Goal: Task Accomplishment & Management: Complete application form

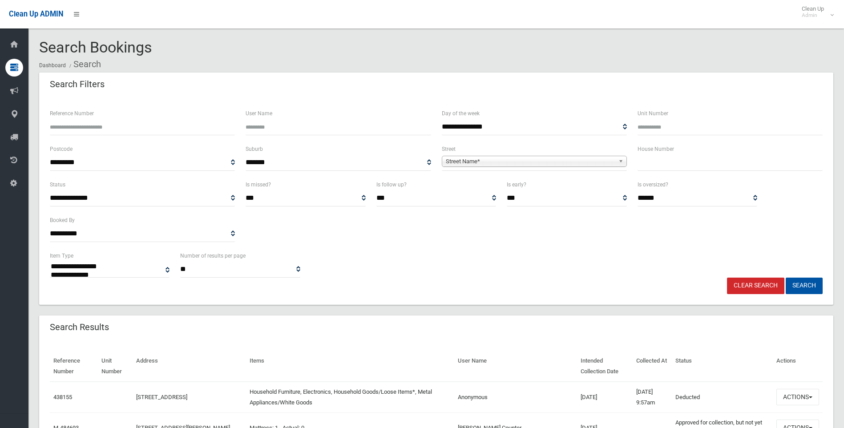
select select
click at [674, 161] on input "text" at bounding box center [729, 162] width 185 height 16
type input "*"
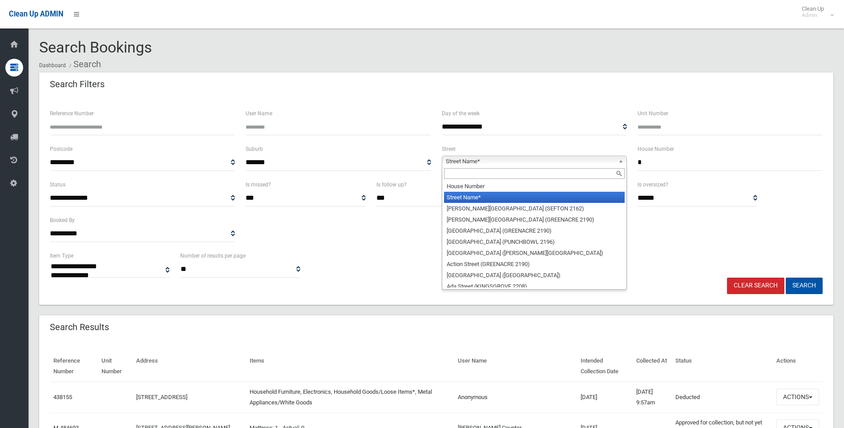
click at [529, 161] on span "Street Name*" at bounding box center [530, 161] width 169 height 11
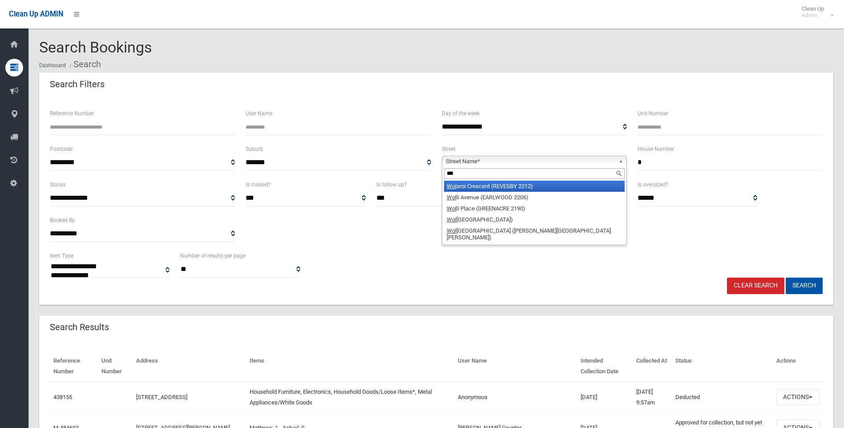
type input "***"
click at [501, 185] on li "Wol aroi Crescent (REVESBY 2212)" at bounding box center [534, 186] width 181 height 11
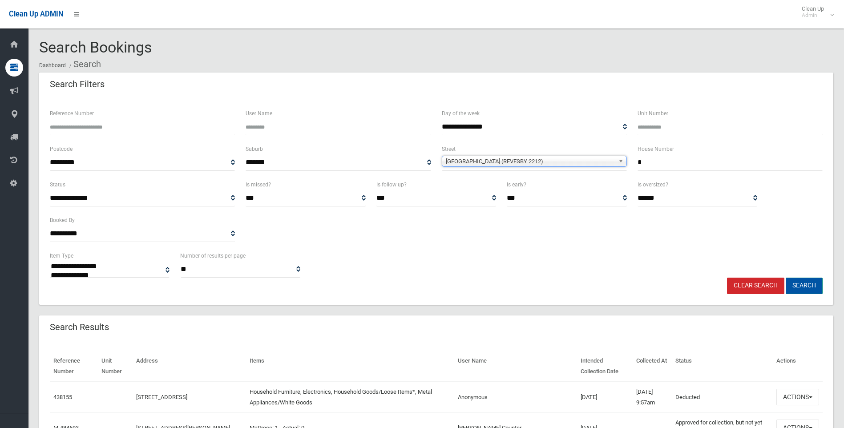
click at [797, 290] on button "Search" at bounding box center [803, 286] width 37 height 16
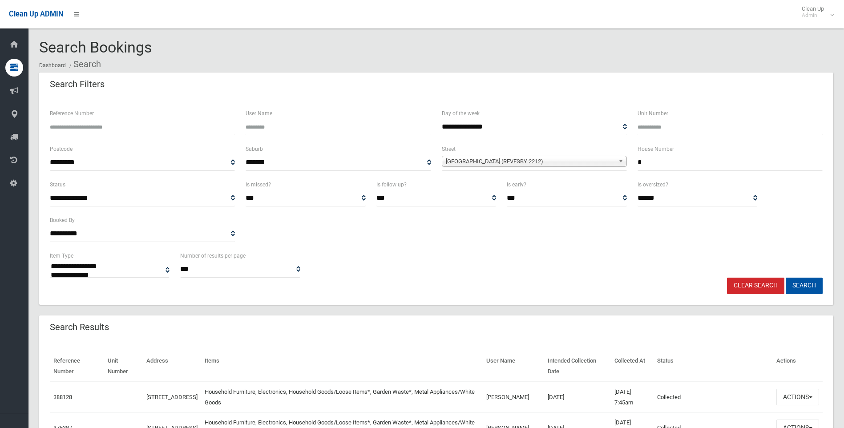
select select
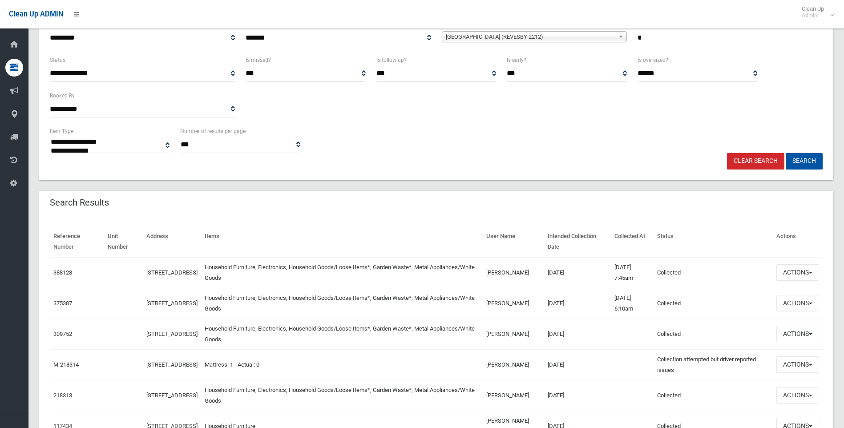
scroll to position [133, 0]
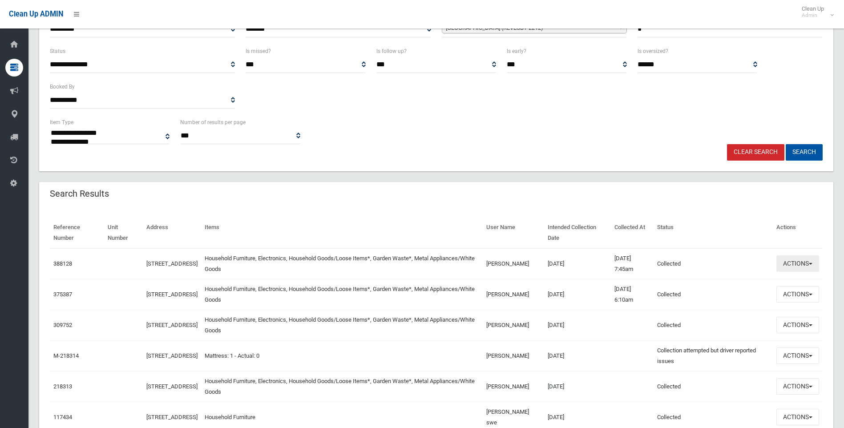
click at [795, 261] on button "Actions" at bounding box center [797, 263] width 43 height 16
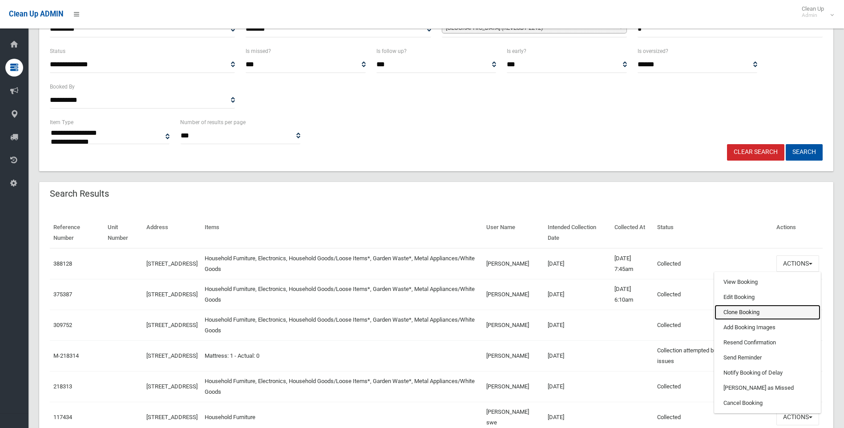
click at [735, 315] on link "Clone Booking" at bounding box center [767, 312] width 106 height 15
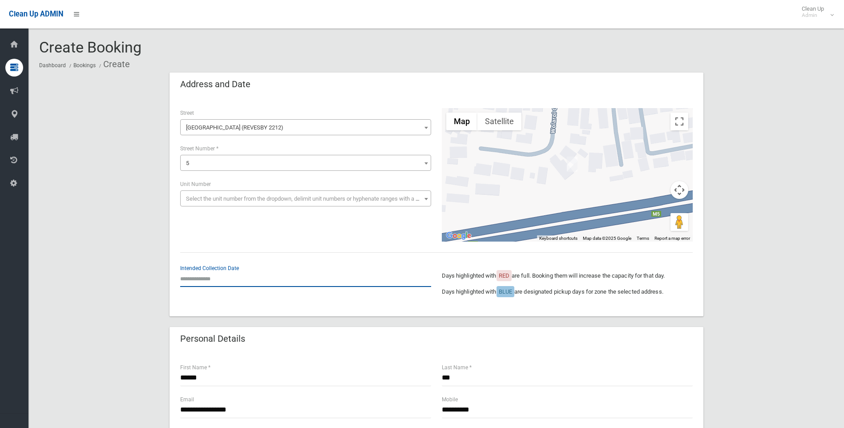
click at [226, 275] on input "text" at bounding box center [305, 278] width 251 height 16
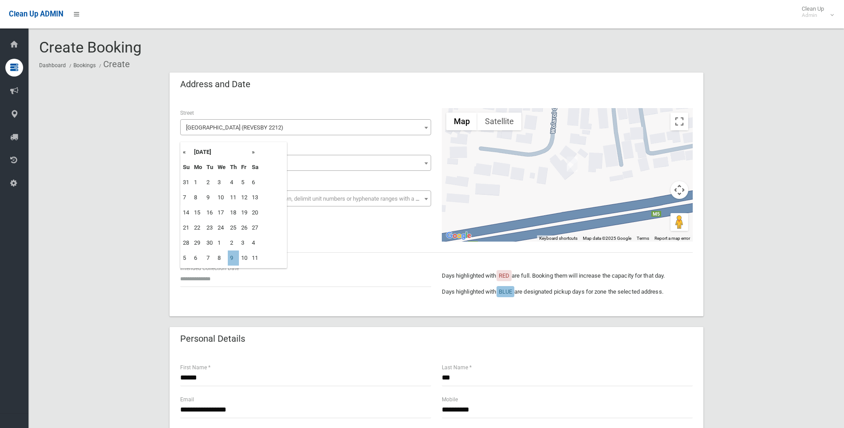
click at [255, 153] on th "»" at bounding box center [255, 152] width 11 height 15
click at [232, 196] on td "9" at bounding box center [233, 197] width 11 height 15
type input "**********"
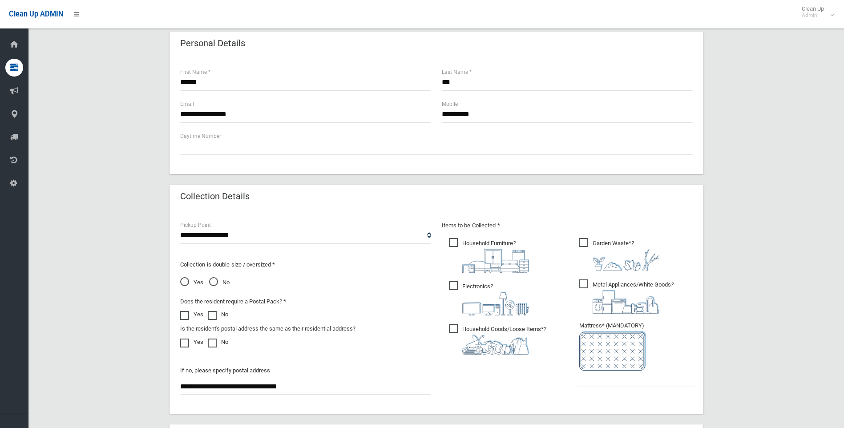
scroll to position [311, 0]
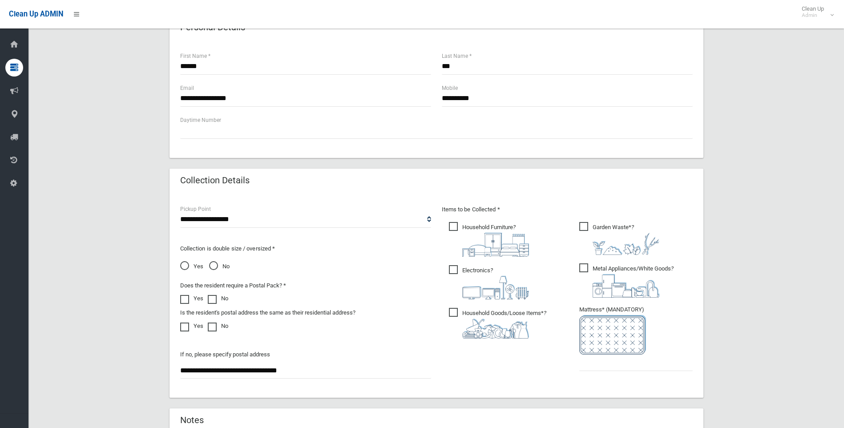
drag, startPoint x: 312, startPoint y: 371, endPoint x: 114, endPoint y: 376, distance: 198.0
click at [114, 376] on div "**********" at bounding box center [436, 149] width 794 height 776
click at [599, 364] on input "text" at bounding box center [635, 362] width 113 height 16
type input "*"
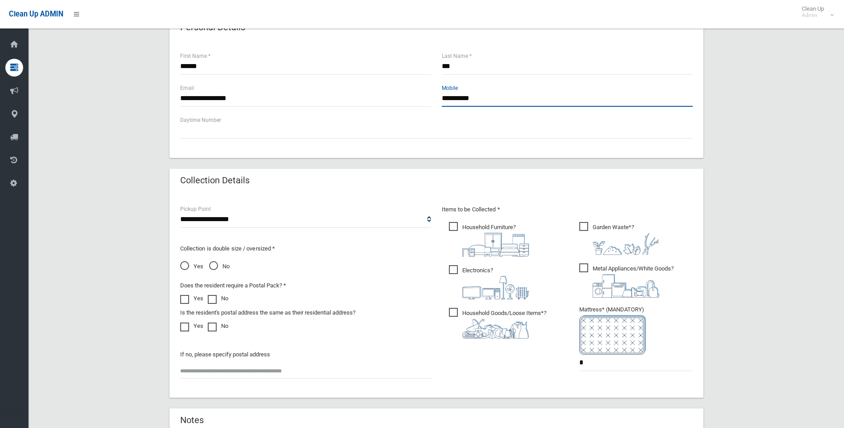
click at [456, 96] on input "**********" at bounding box center [567, 98] width 251 height 16
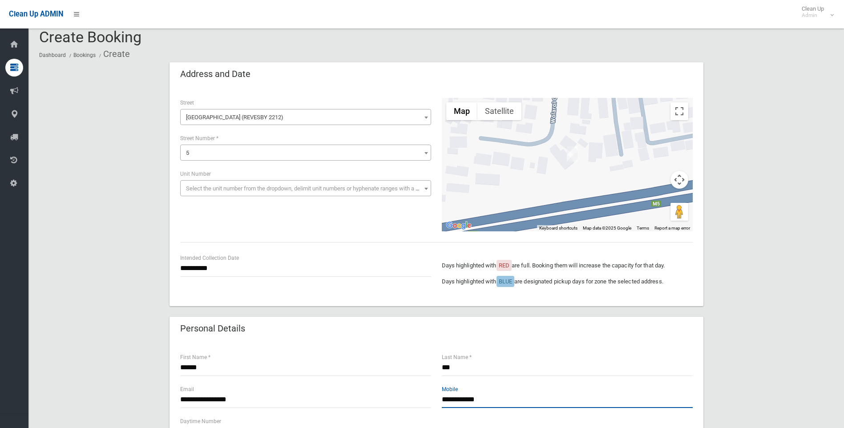
scroll to position [0, 0]
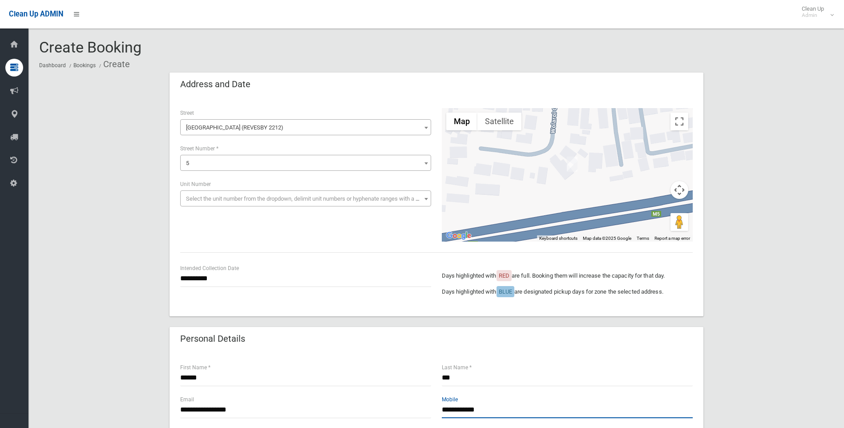
type input "**********"
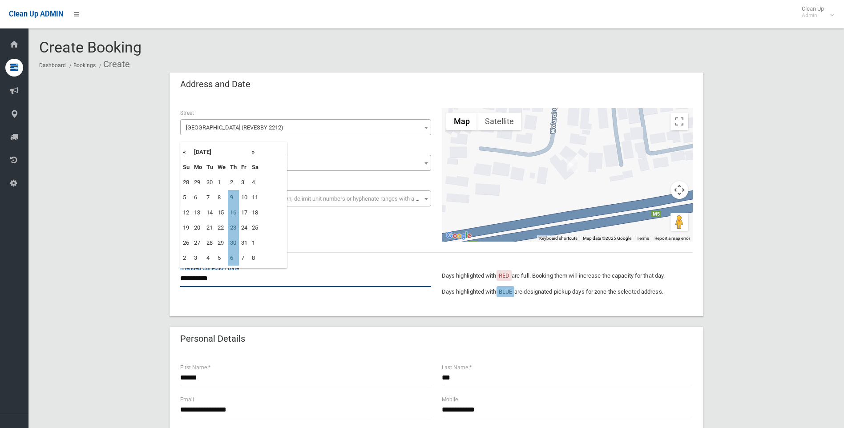
click at [214, 277] on input "**********" at bounding box center [305, 278] width 251 height 16
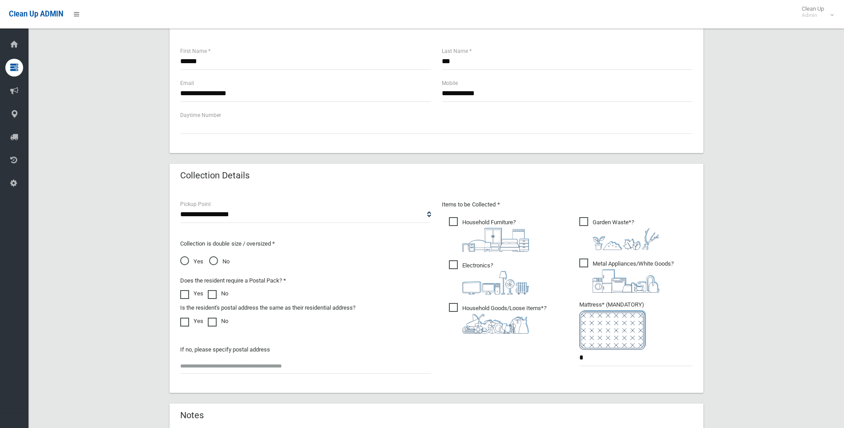
scroll to position [452, 0]
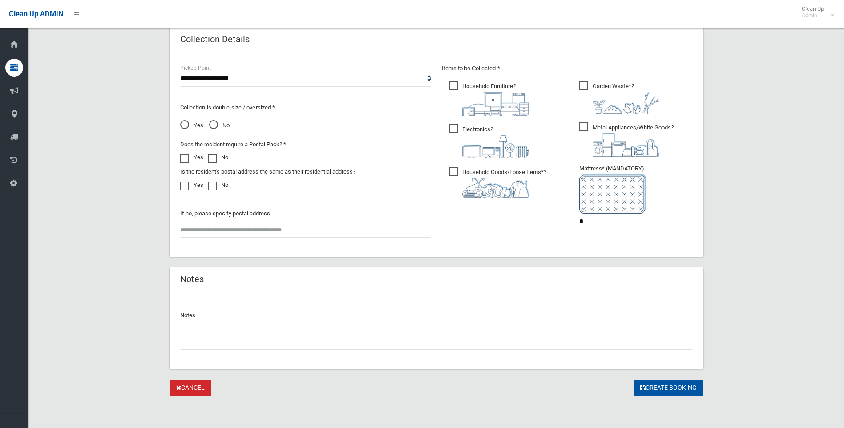
click at [651, 390] on button "Create Booking" at bounding box center [668, 387] width 70 height 16
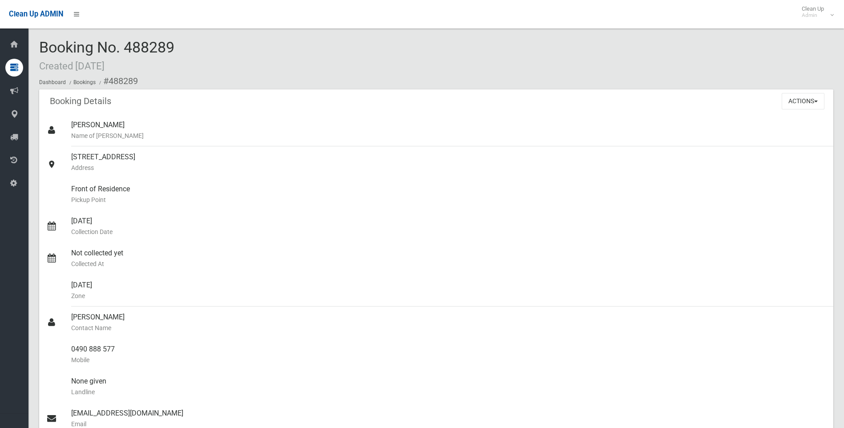
drag, startPoint x: 129, startPoint y: 44, endPoint x: 182, endPoint y: 46, distance: 53.8
click at [182, 46] on div "Booking No. 488289 Created [DATE] Dashboard Bookings #488289" at bounding box center [436, 64] width 794 height 50
drag, startPoint x: 182, startPoint y: 46, endPoint x: 255, endPoint y: 55, distance: 73.5
click at [255, 55] on div "Booking No. 488289 Created [DATE] Dashboard Bookings #488289" at bounding box center [436, 64] width 794 height 50
click at [136, 44] on span "Booking No. 488289 Created [DATE]" at bounding box center [106, 55] width 135 height 35
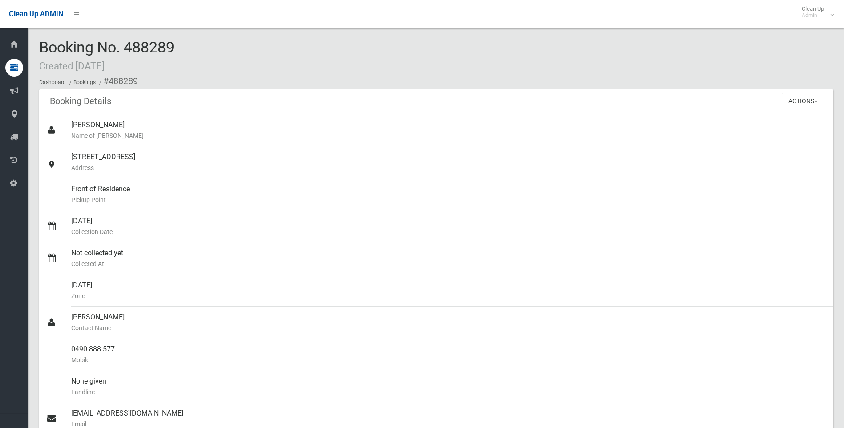
drag, startPoint x: 126, startPoint y: 43, endPoint x: 189, endPoint y: 48, distance: 63.3
click at [189, 48] on div "Booking No. 488289 Created [DATE] Dashboard Bookings #488289" at bounding box center [436, 64] width 794 height 50
click at [772, 151] on div "[STREET_ADDRESS] Address" at bounding box center [448, 162] width 755 height 32
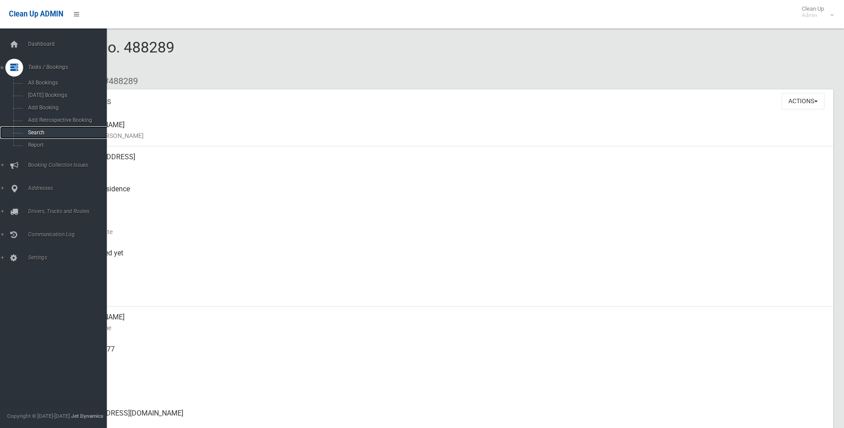
click at [23, 133] on link "Search" at bounding box center [56, 132] width 113 height 12
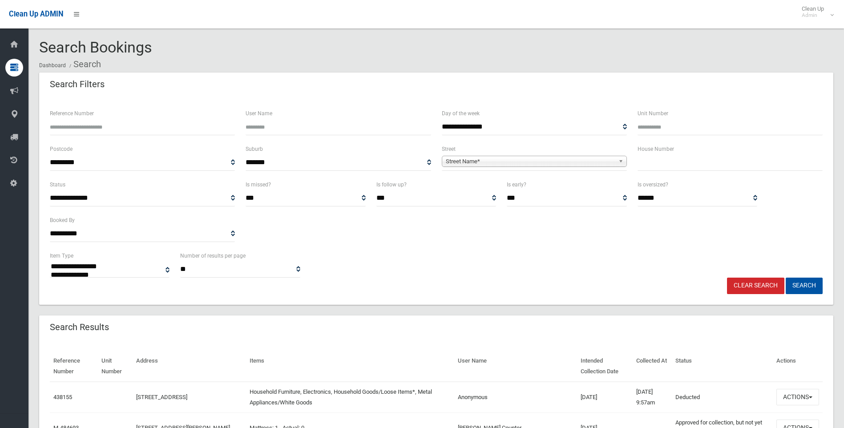
select select
